Goal: Task Accomplishment & Management: Manage account settings

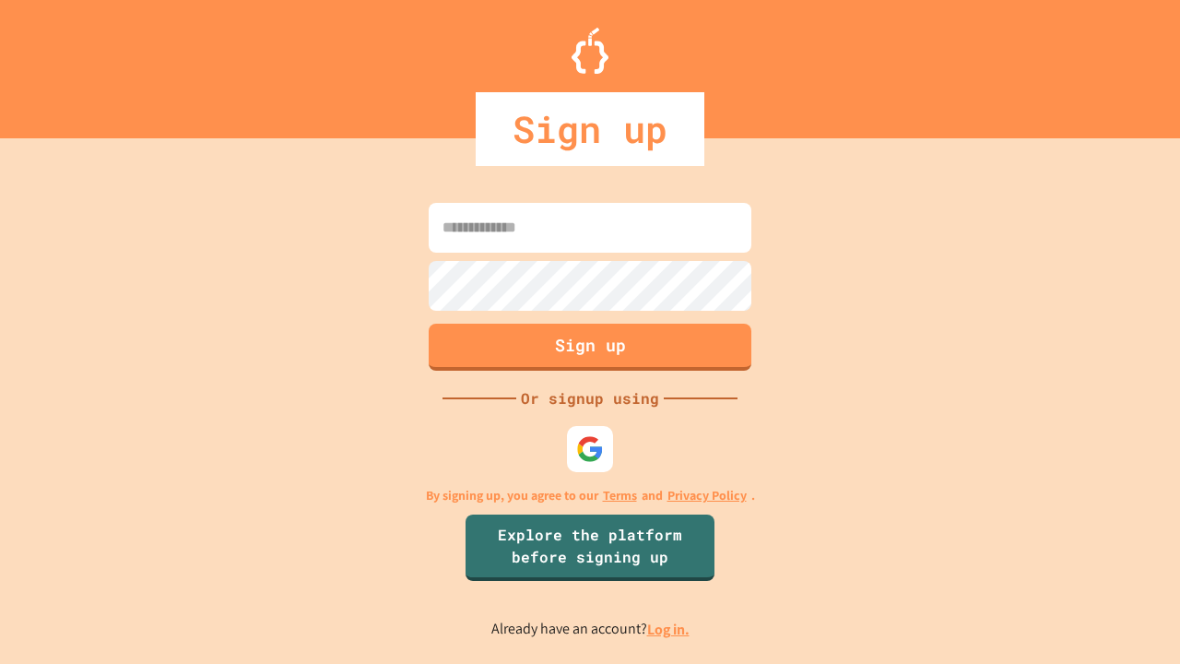
click at [669, 629] on link "Log in." at bounding box center [668, 628] width 42 height 19
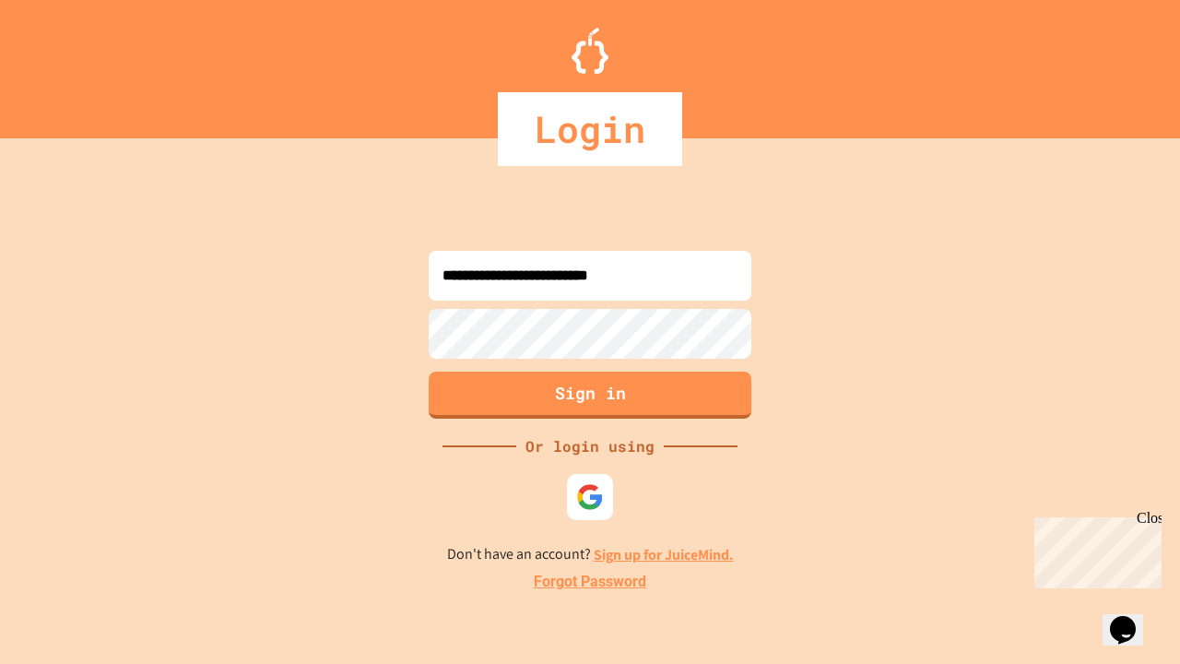
type input "**********"
